Goal: Contribute content: Add original content to the website for others to see

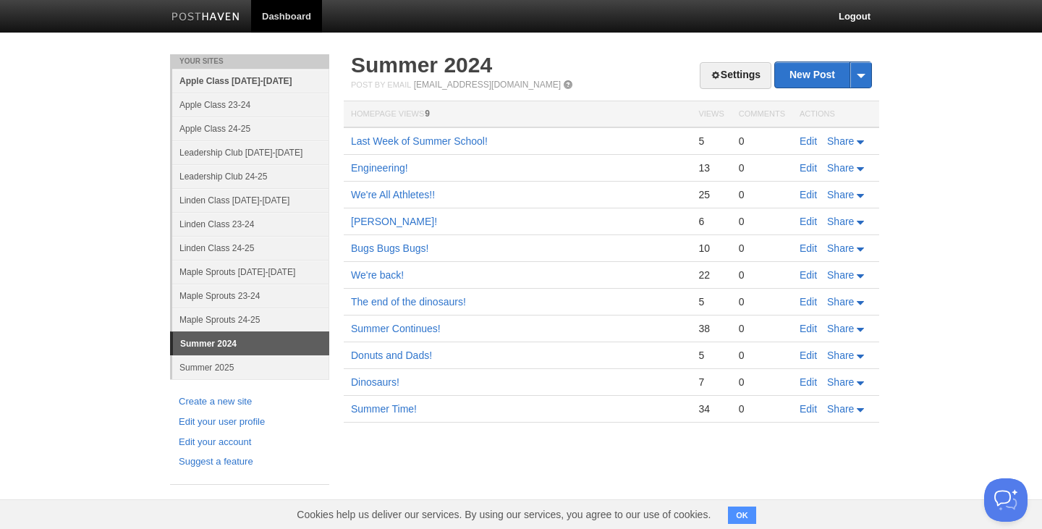
click at [247, 80] on link "Apple Class [DATE]-[DATE]" at bounding box center [250, 81] width 157 height 24
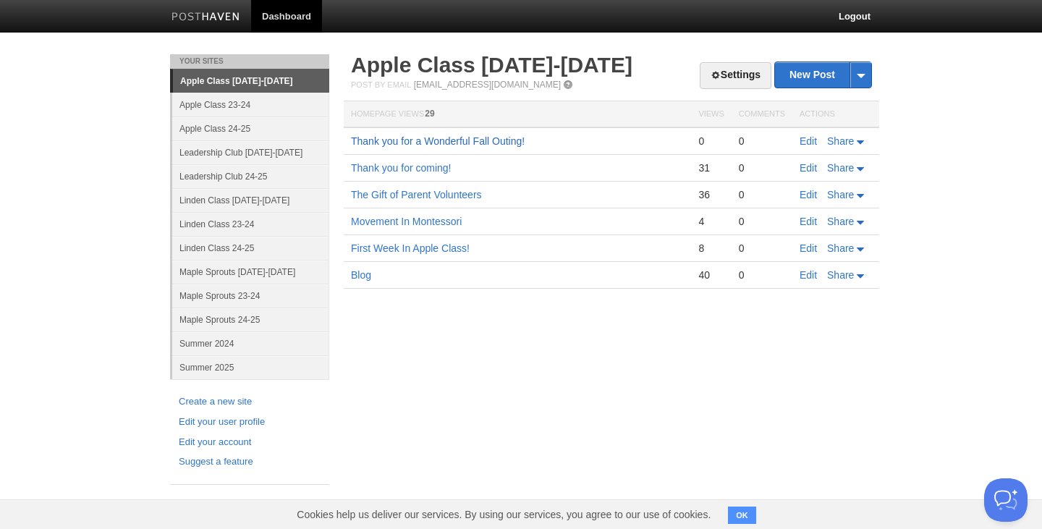
click at [462, 137] on link "Thank you for a Wonderful Fall Outing!" at bounding box center [438, 141] width 174 height 12
click at [816, 75] on link "New Post" at bounding box center [823, 74] width 96 height 25
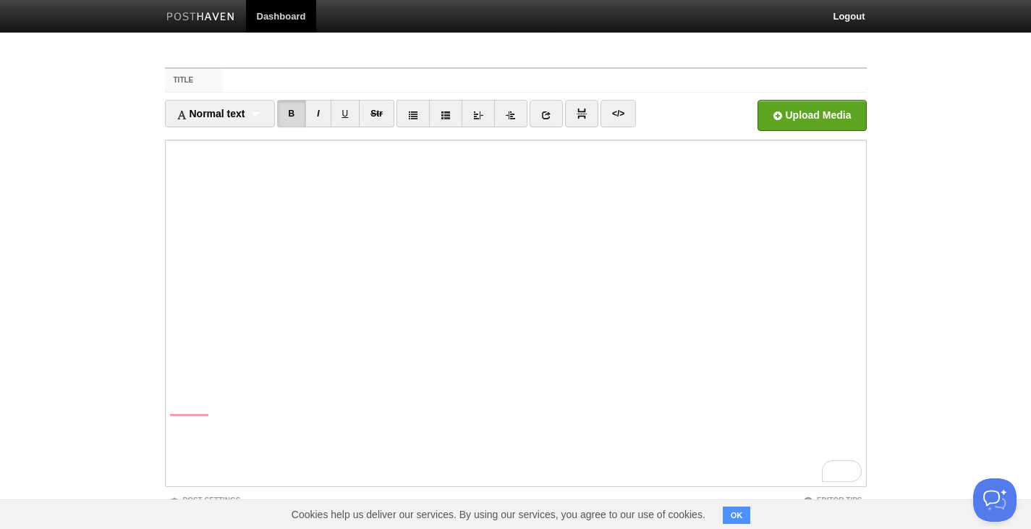
click at [169, 152] on iframe at bounding box center [516, 313] width 702 height 347
click at [226, 75] on input "Title" at bounding box center [544, 80] width 643 height 23
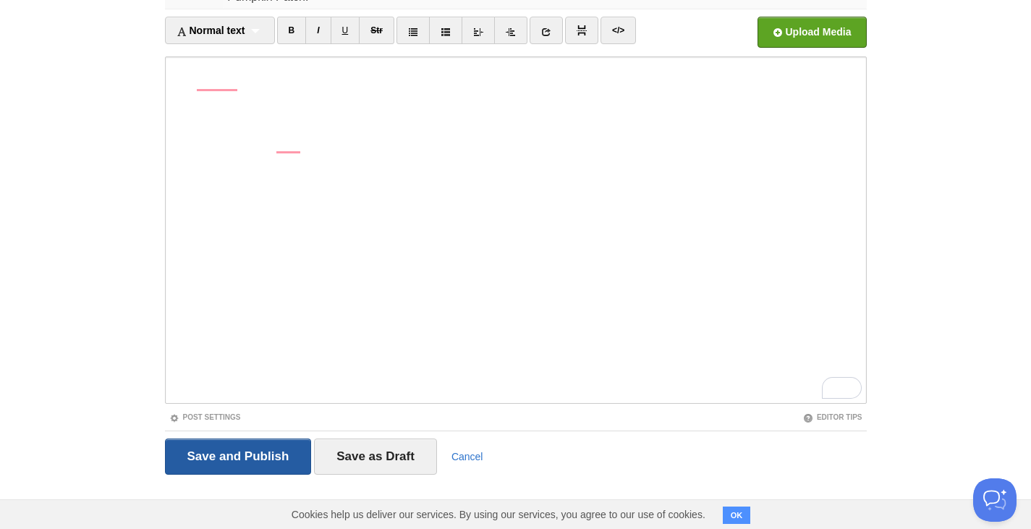
type input "Pumpkin Patch!"
click at [228, 466] on input "Save and Publish" at bounding box center [238, 456] width 147 height 36
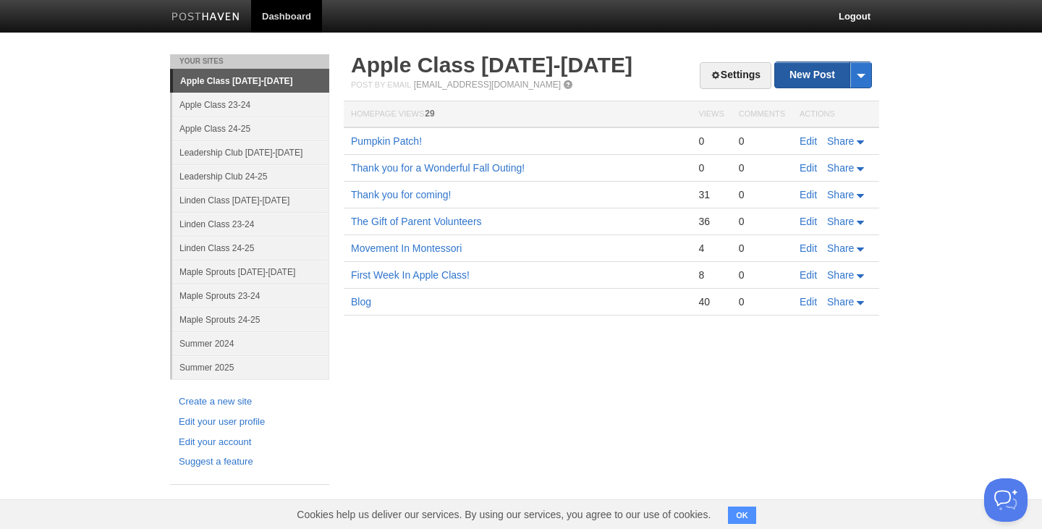
click at [817, 75] on link "New Post" at bounding box center [823, 74] width 96 height 25
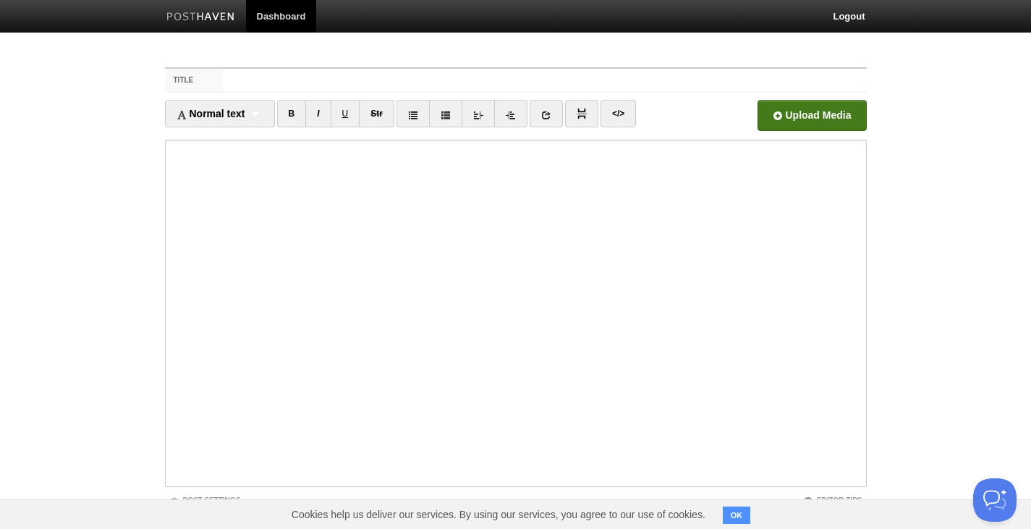
click at [815, 116] on input "file" at bounding box center [374, 119] width 1095 height 74
click at [237, 81] on input "Title" at bounding box center [544, 80] width 643 height 23
type input "September Photos"
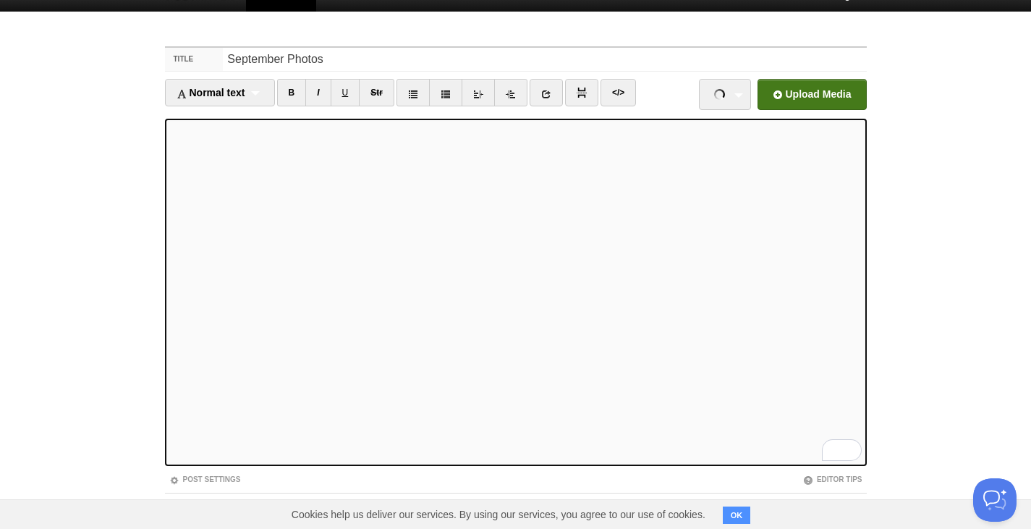
scroll to position [83, 0]
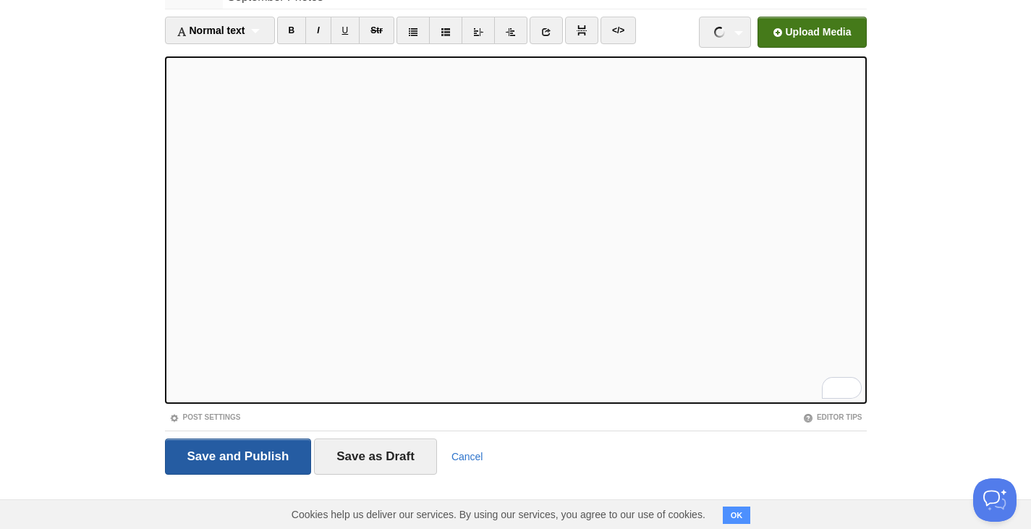
click at [247, 461] on input "Save and Publish" at bounding box center [238, 456] width 147 height 36
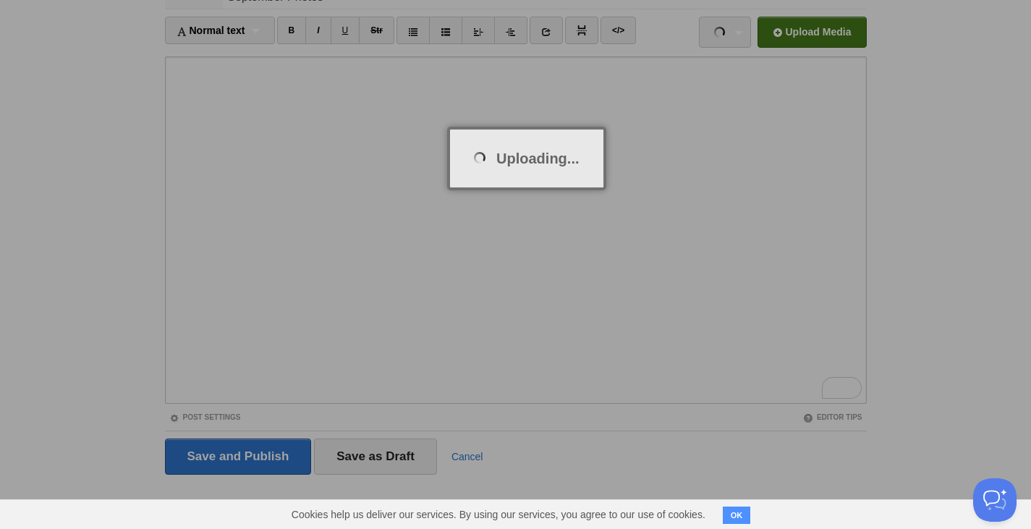
click at [287, 209] on div at bounding box center [515, 264] width 1031 height 529
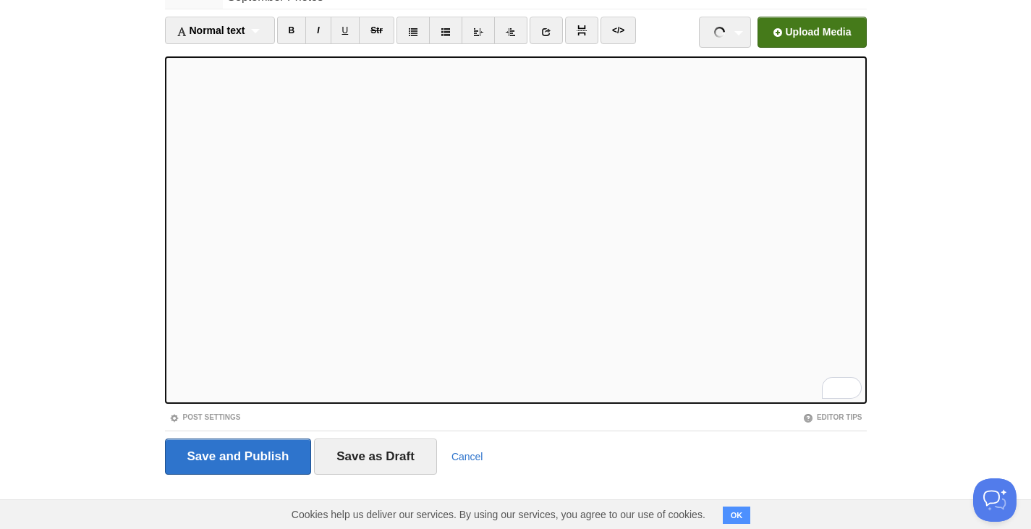
click at [835, 25] on input "file" at bounding box center [374, 36] width 1095 height 74
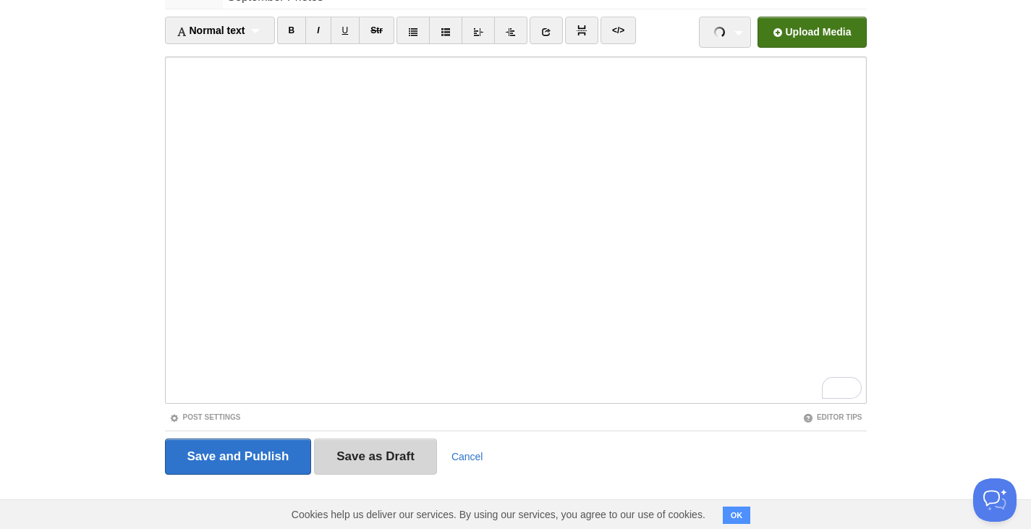
click at [380, 455] on input "Save as Draft" at bounding box center [375, 456] width 123 height 36
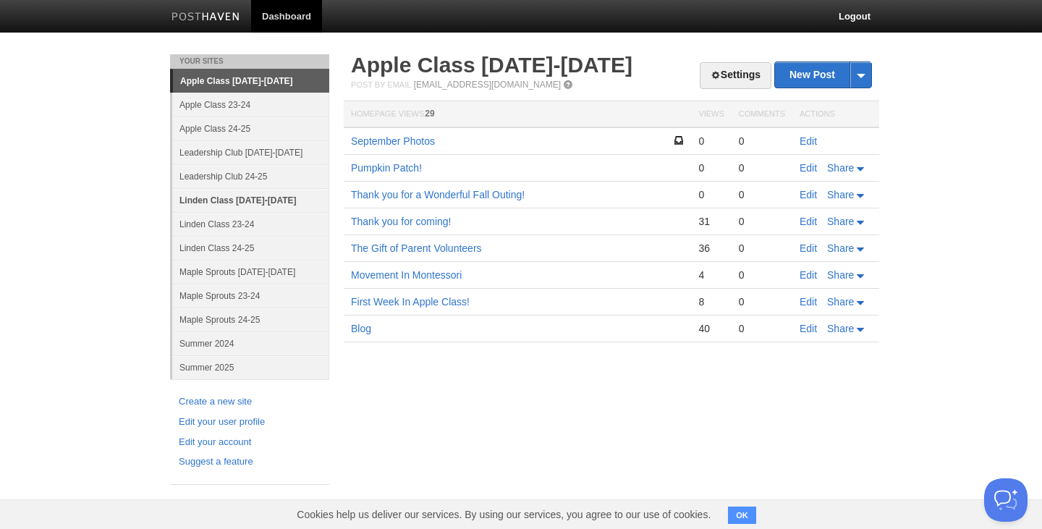
click at [238, 197] on link "Linden Class [DATE]-[DATE]" at bounding box center [250, 200] width 157 height 24
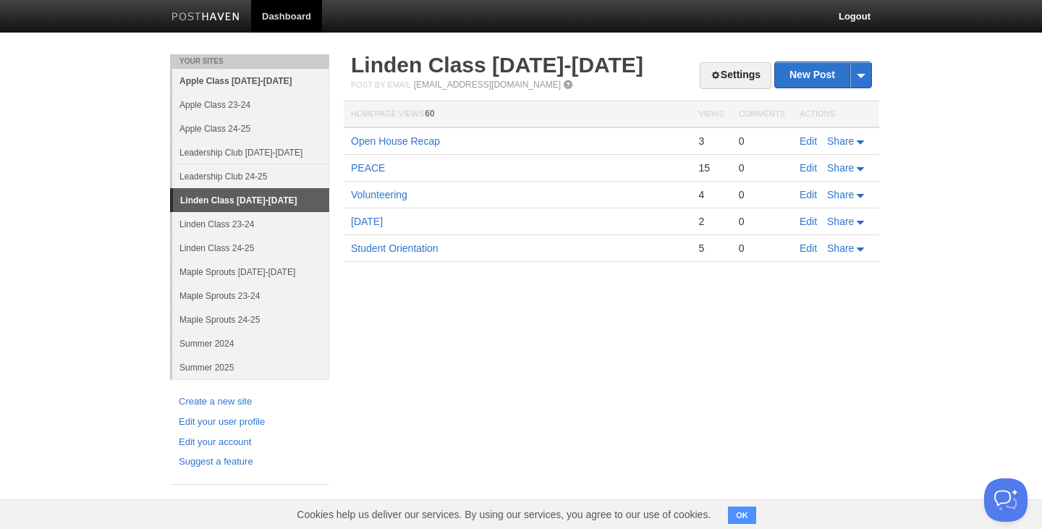
click at [232, 80] on link "Apple Class [DATE]-[DATE]" at bounding box center [250, 81] width 157 height 24
